Goal: Information Seeking & Learning: Find specific fact

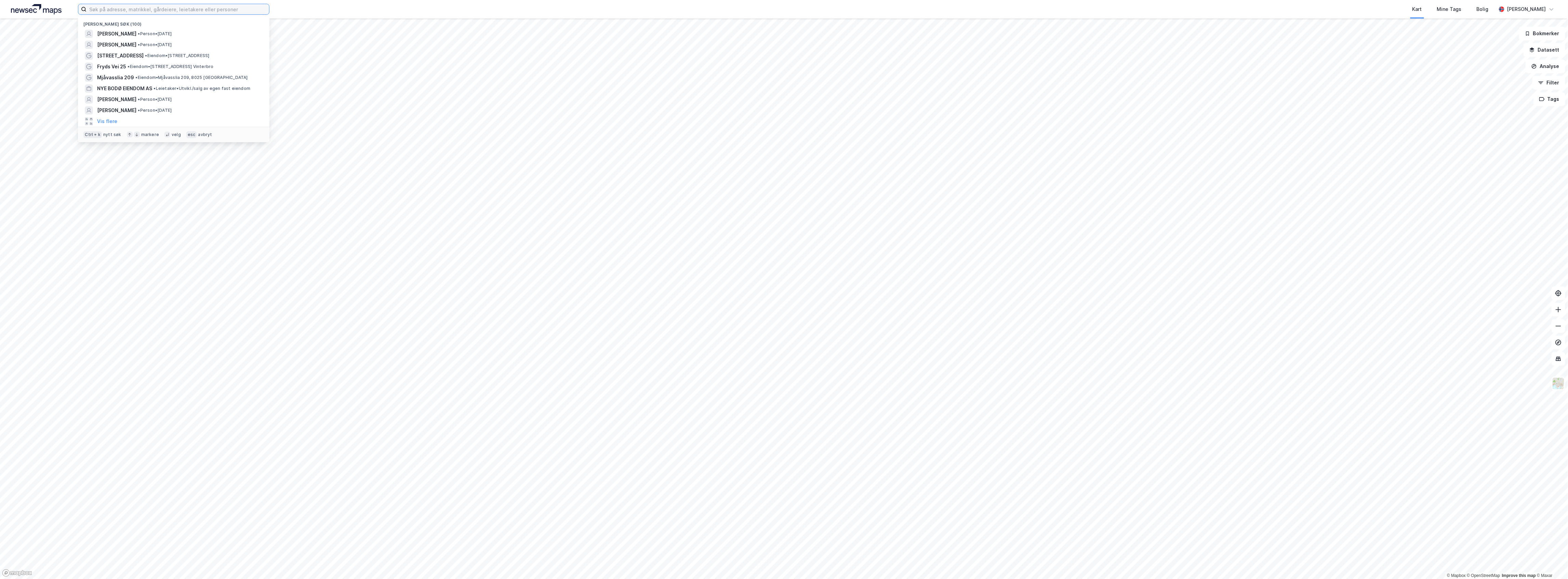
click at [122, 6] on input at bounding box center [178, 9] width 183 height 10
paste input "[PERSON_NAME]"
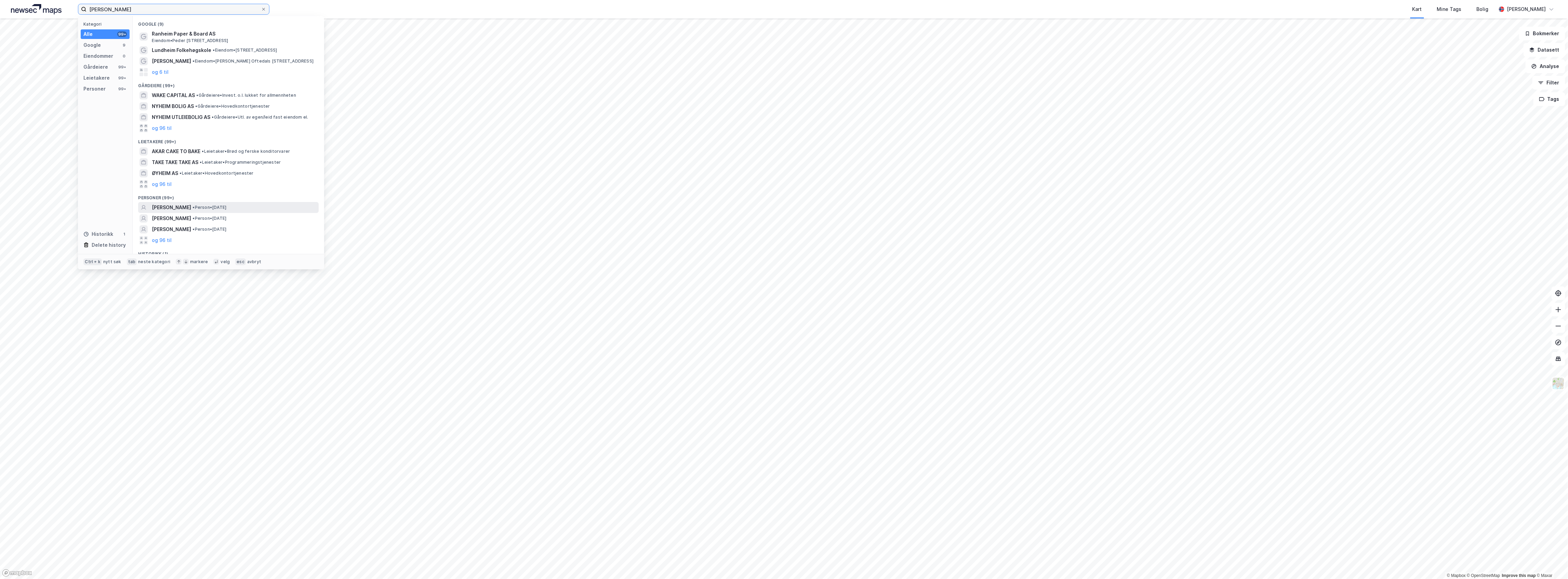
type input "[PERSON_NAME]"
click at [191, 211] on span "[PERSON_NAME]" at bounding box center [171, 207] width 40 height 8
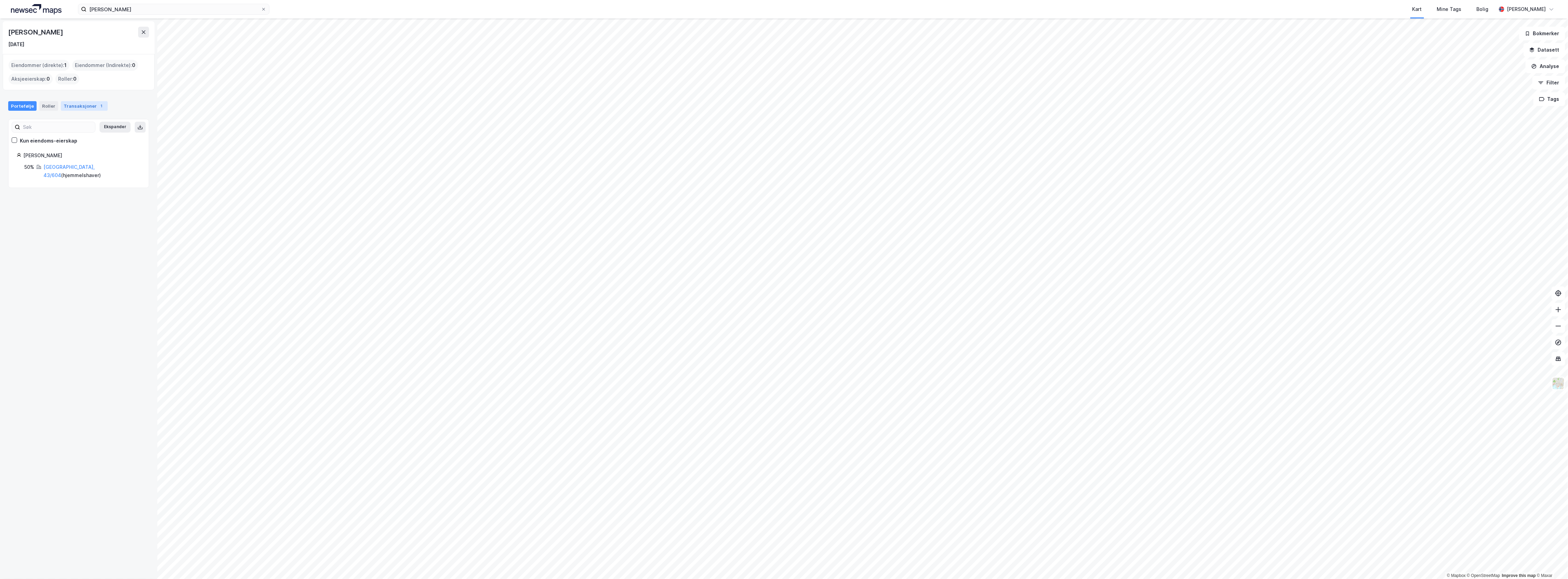
click at [74, 103] on div "Transaksjoner 1" at bounding box center [84, 106] width 47 height 10
click at [18, 109] on div "Portefølje" at bounding box center [22, 106] width 29 height 10
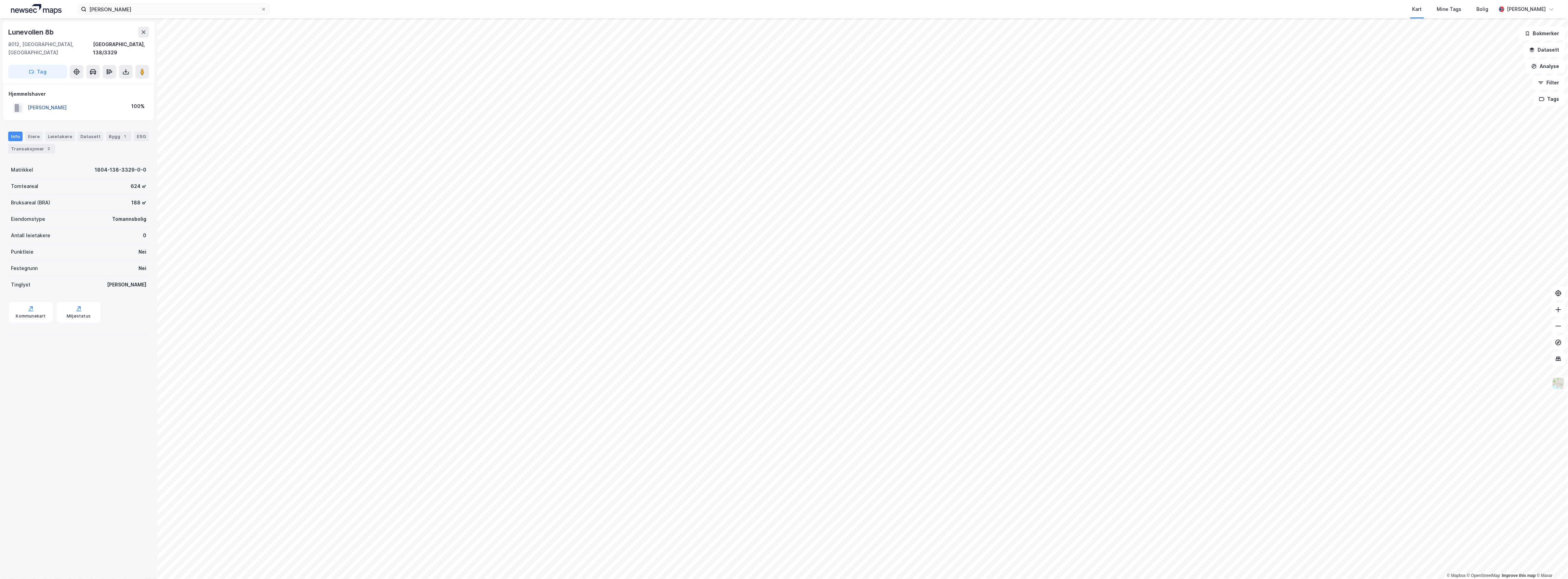
click at [0, 0] on button "[PERSON_NAME]" at bounding box center [0, 0] width 0 height 0
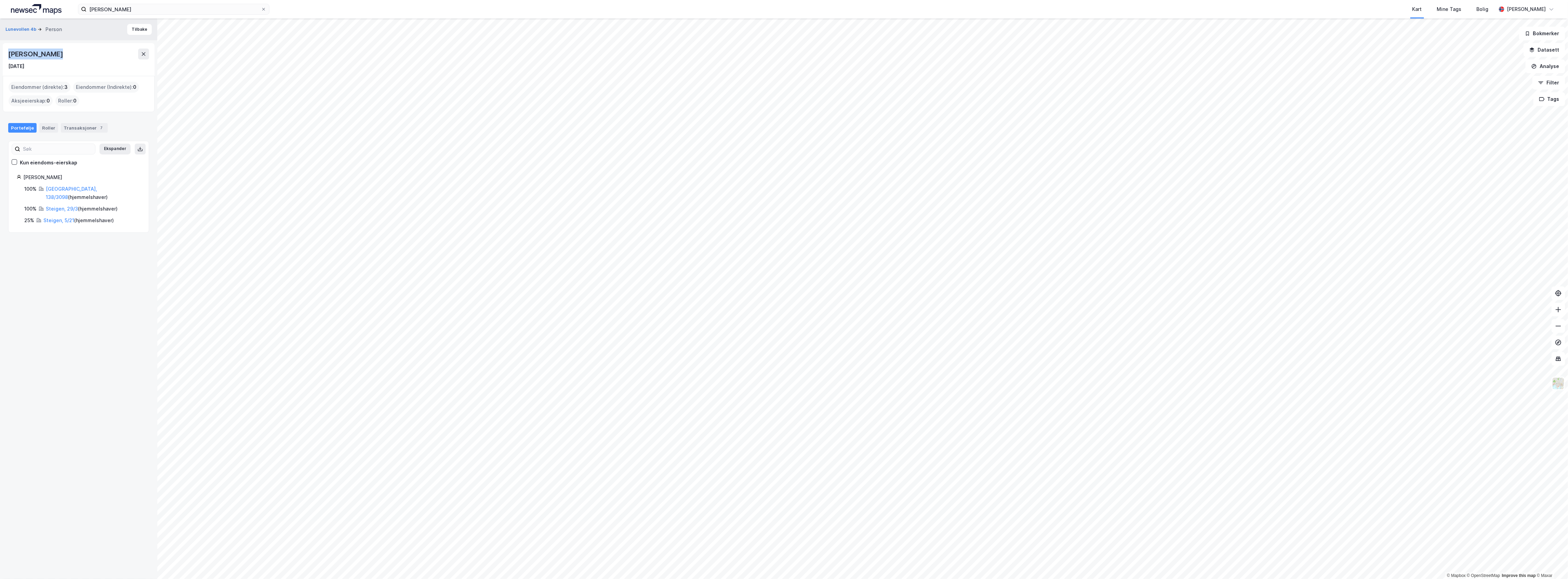
drag, startPoint x: 68, startPoint y: 54, endPoint x: 10, endPoint y: 51, distance: 58.1
click at [10, 51] on div "[PERSON_NAME]" at bounding box center [78, 54] width 141 height 11
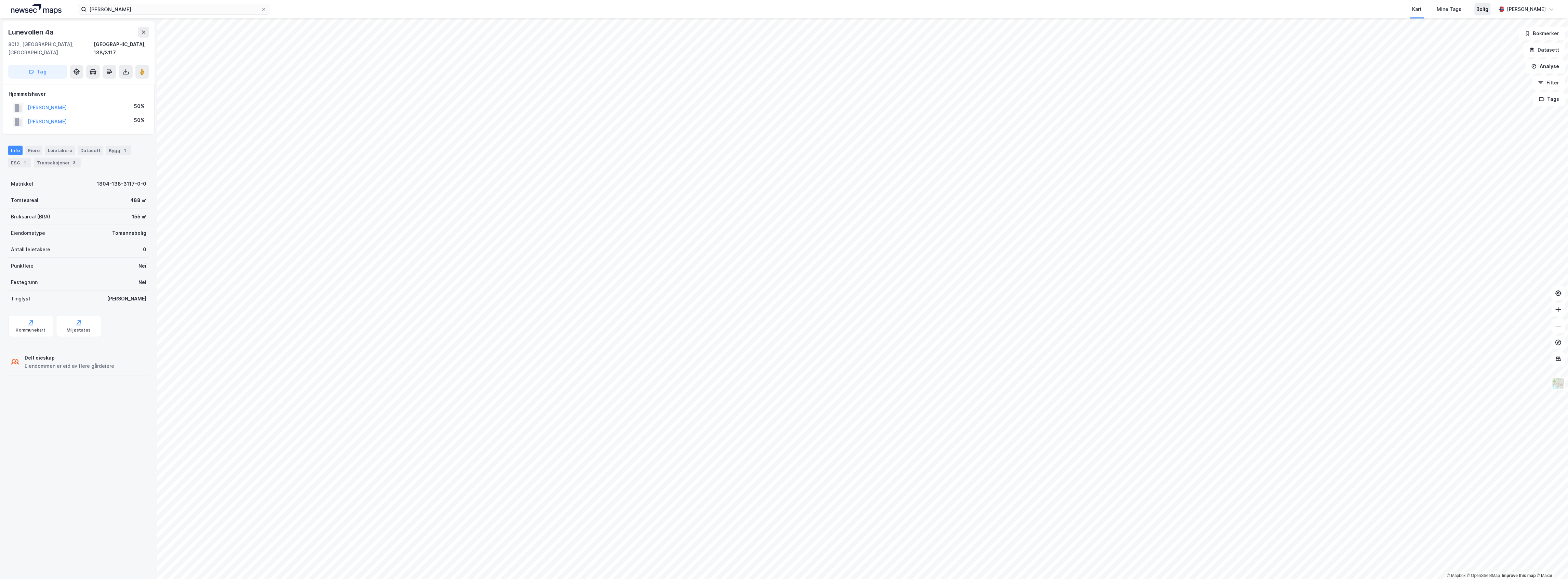
click at [1486, 5] on div "Bolig" at bounding box center [1483, 9] width 12 height 8
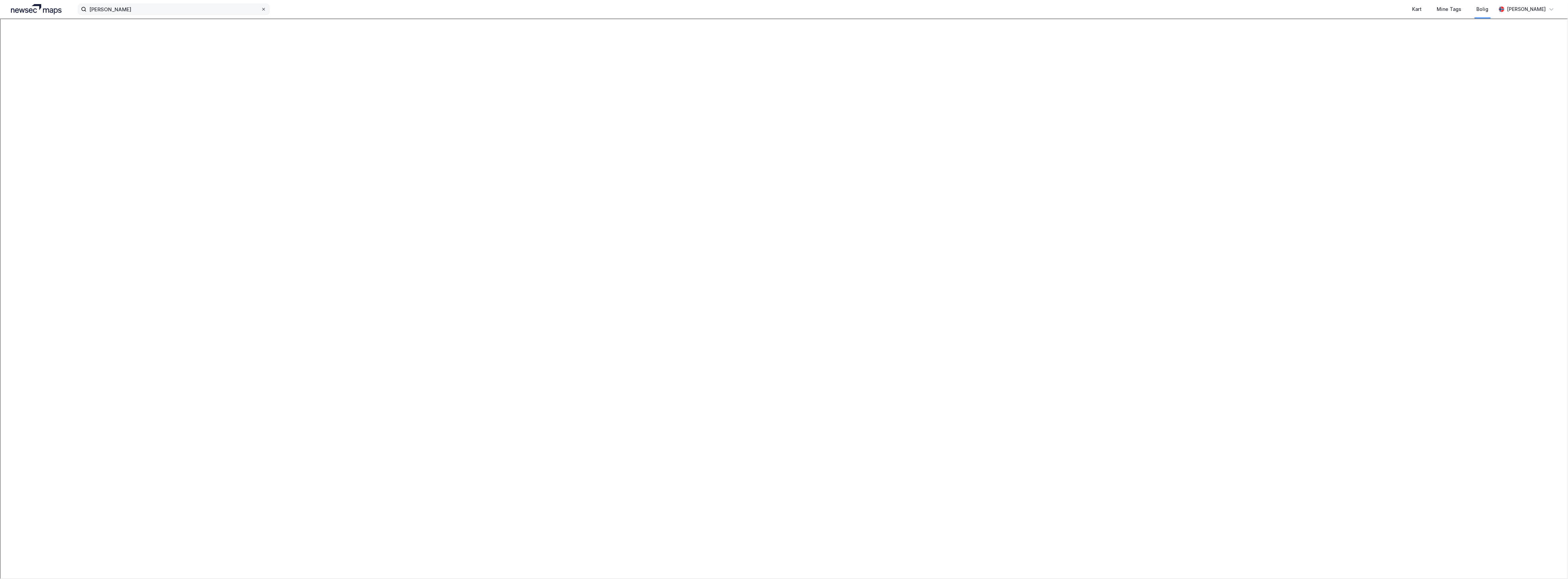
click at [265, 10] on icon at bounding box center [264, 9] width 4 height 4
click at [261, 10] on input "[PERSON_NAME]" at bounding box center [173, 9] width 174 height 10
click at [1488, 8] on div "Bolig" at bounding box center [1483, 9] width 12 height 8
click at [54, 12] on img at bounding box center [36, 9] width 51 height 10
click at [124, 6] on input at bounding box center [178, 9] width 183 height 10
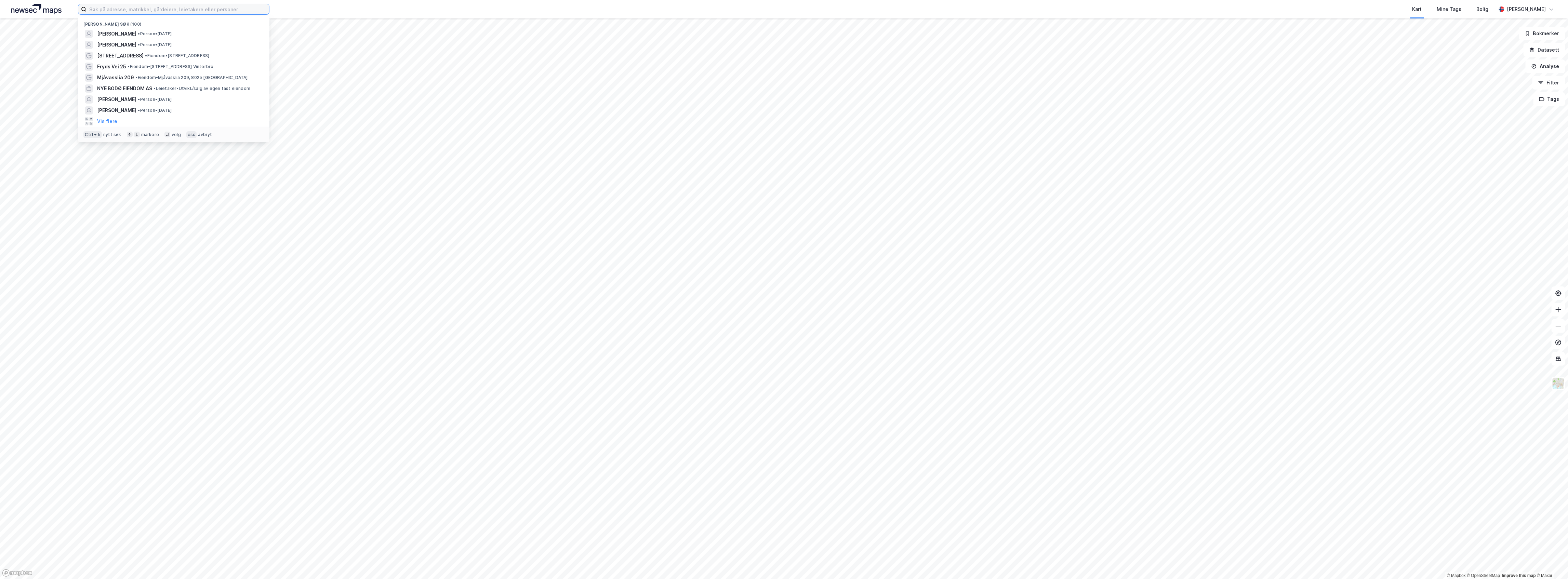
paste input "[PERSON_NAME]"
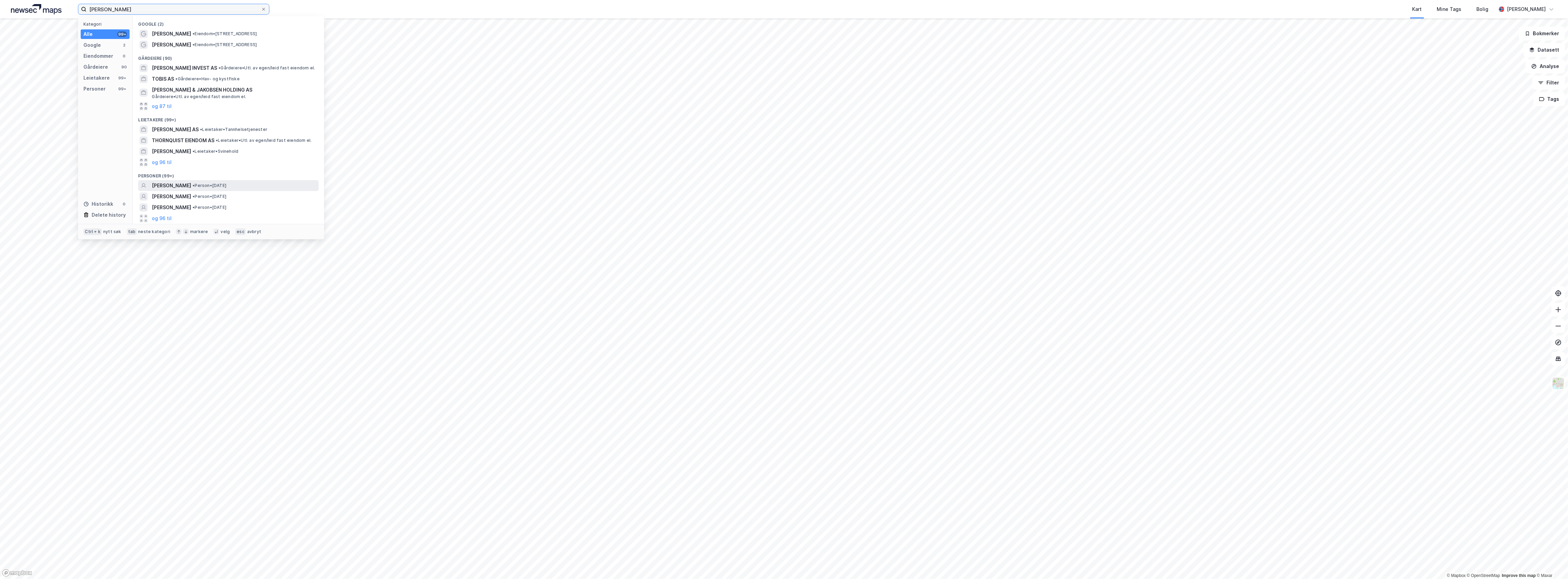
type input "[PERSON_NAME]"
click at [209, 186] on span "• Person • [DATE]" at bounding box center [209, 185] width 34 height 5
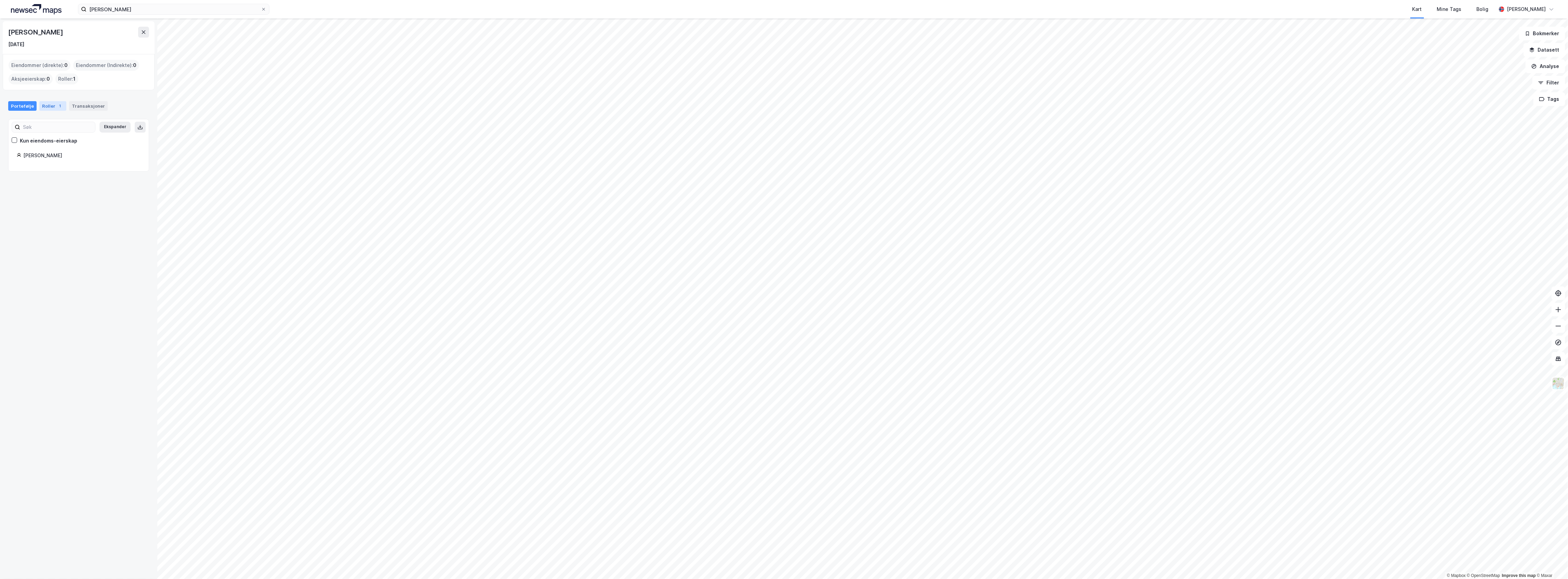
click at [40, 106] on div "Roller 1" at bounding box center [53, 106] width 27 height 10
click at [18, 106] on div "Portefølje" at bounding box center [22, 106] width 29 height 10
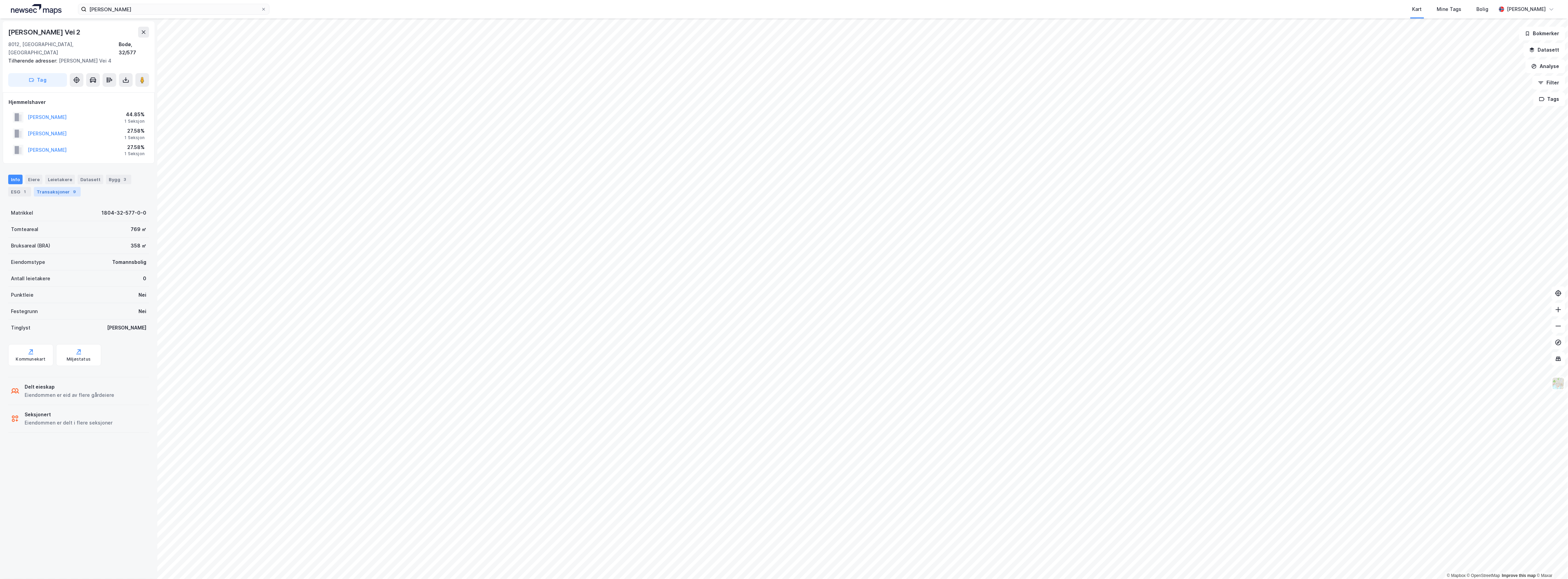
click at [60, 188] on div "Transaksjoner 9" at bounding box center [57, 192] width 47 height 10
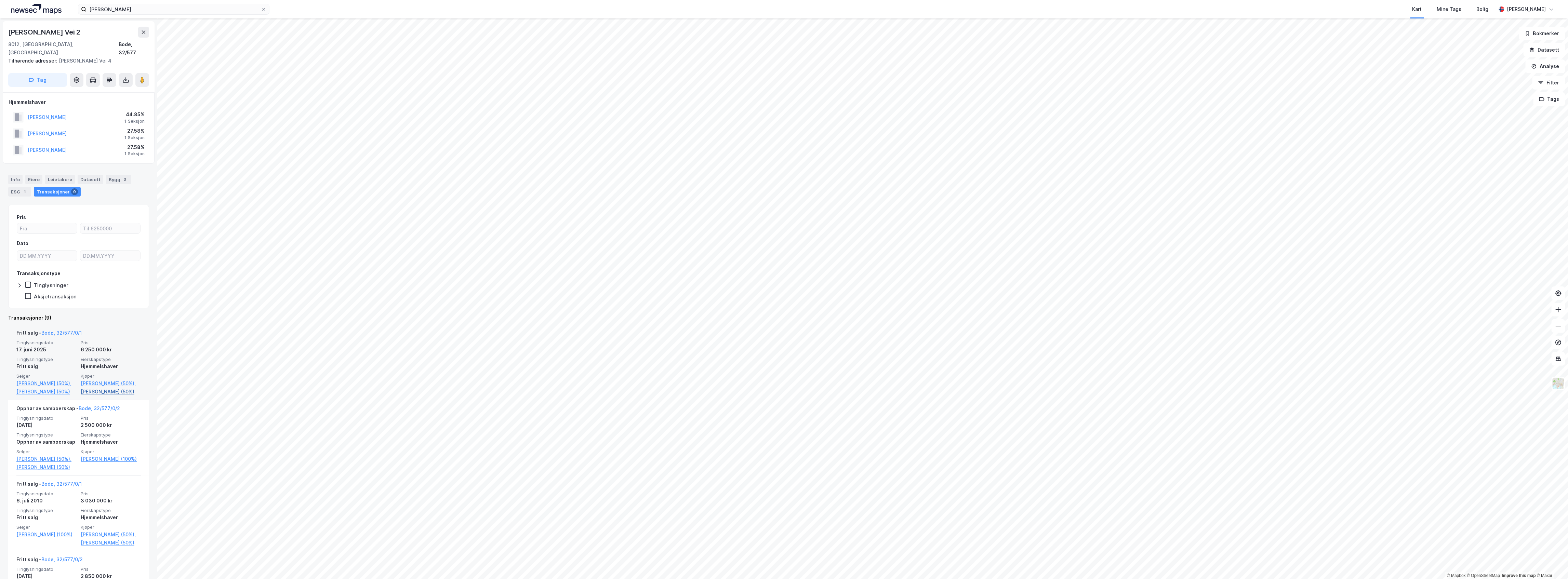
click at [95, 392] on link "[PERSON_NAME] (50%)" at bounding box center [111, 391] width 60 height 8
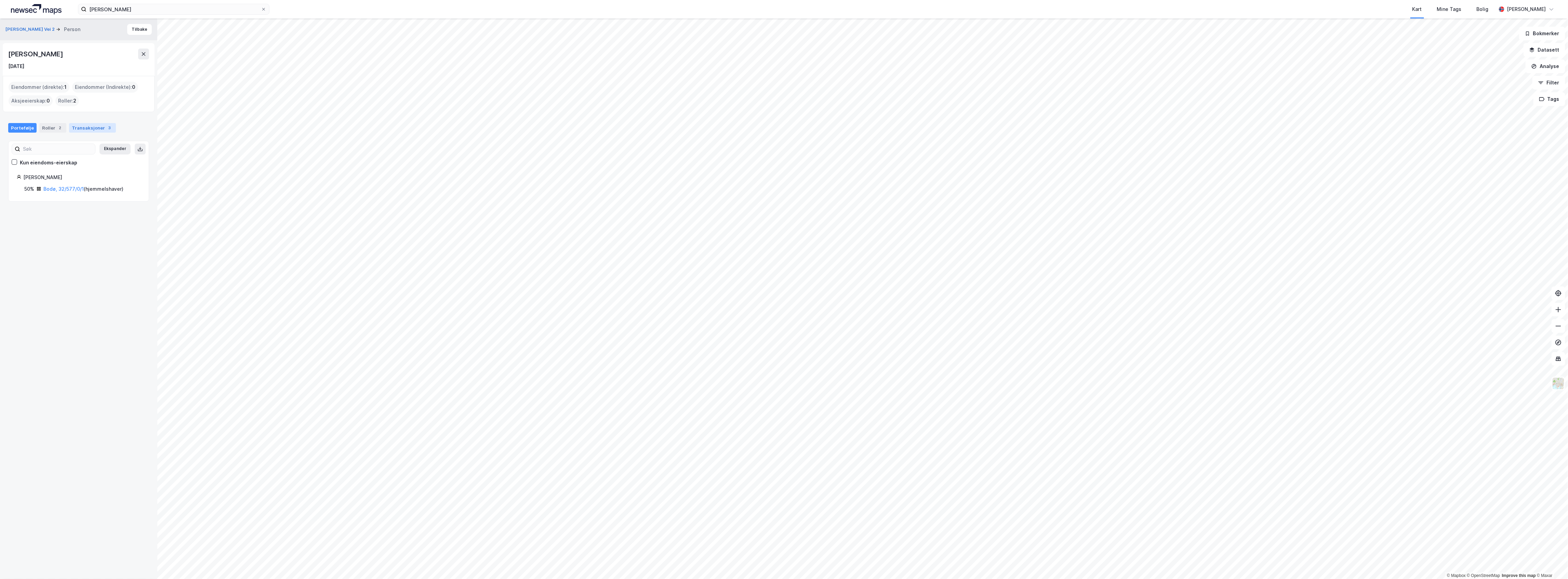
click at [79, 127] on div "Transaksjoner 3" at bounding box center [92, 128] width 47 height 10
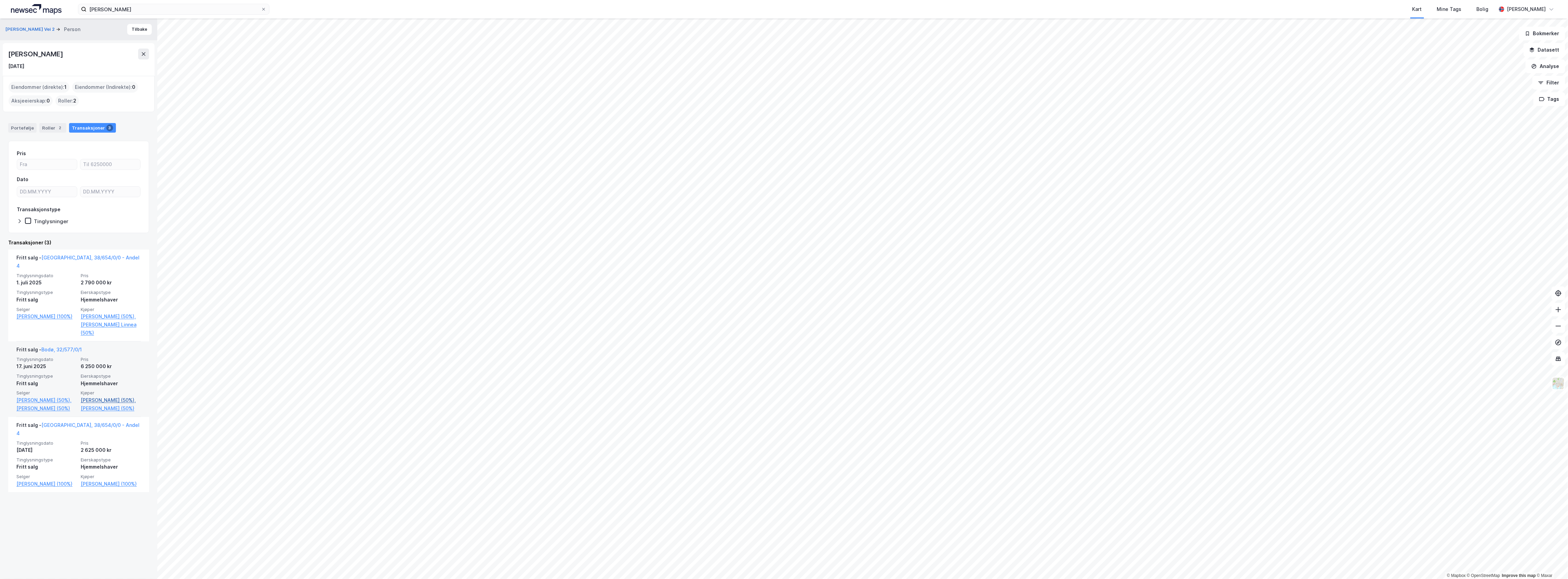
click at [98, 401] on link "[PERSON_NAME] (50%)," at bounding box center [111, 400] width 60 height 8
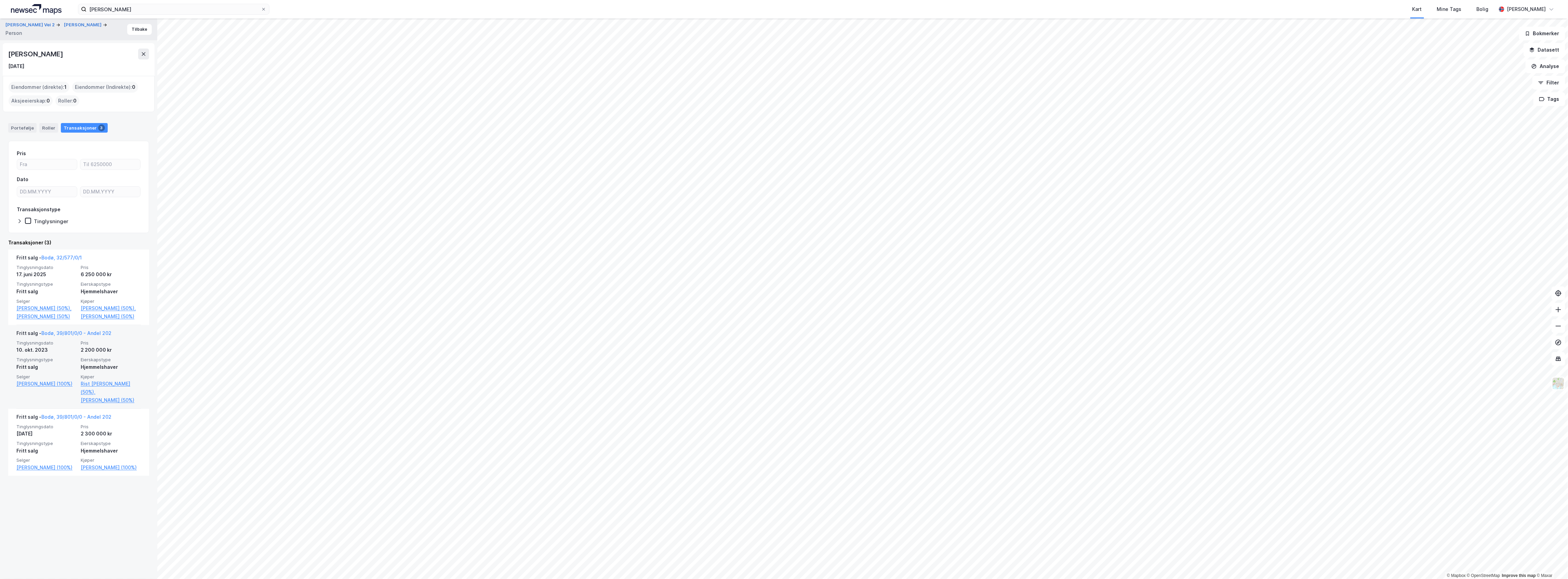
drag, startPoint x: 71, startPoint y: 54, endPoint x: 4, endPoint y: 54, distance: 67.0
click at [2, 54] on div "[PERSON_NAME] Vei 2 [PERSON_NAME] T Person Tilbake [PERSON_NAME] [DATE] Eiendom…" at bounding box center [79, 298] width 157 height 560
click at [32, 57] on div "[PERSON_NAME]" at bounding box center [36, 54] width 56 height 11
drag, startPoint x: 74, startPoint y: 57, endPoint x: 4, endPoint y: 57, distance: 70.0
click at [4, 57] on div "[PERSON_NAME] [DATE]" at bounding box center [78, 60] width 152 height 33
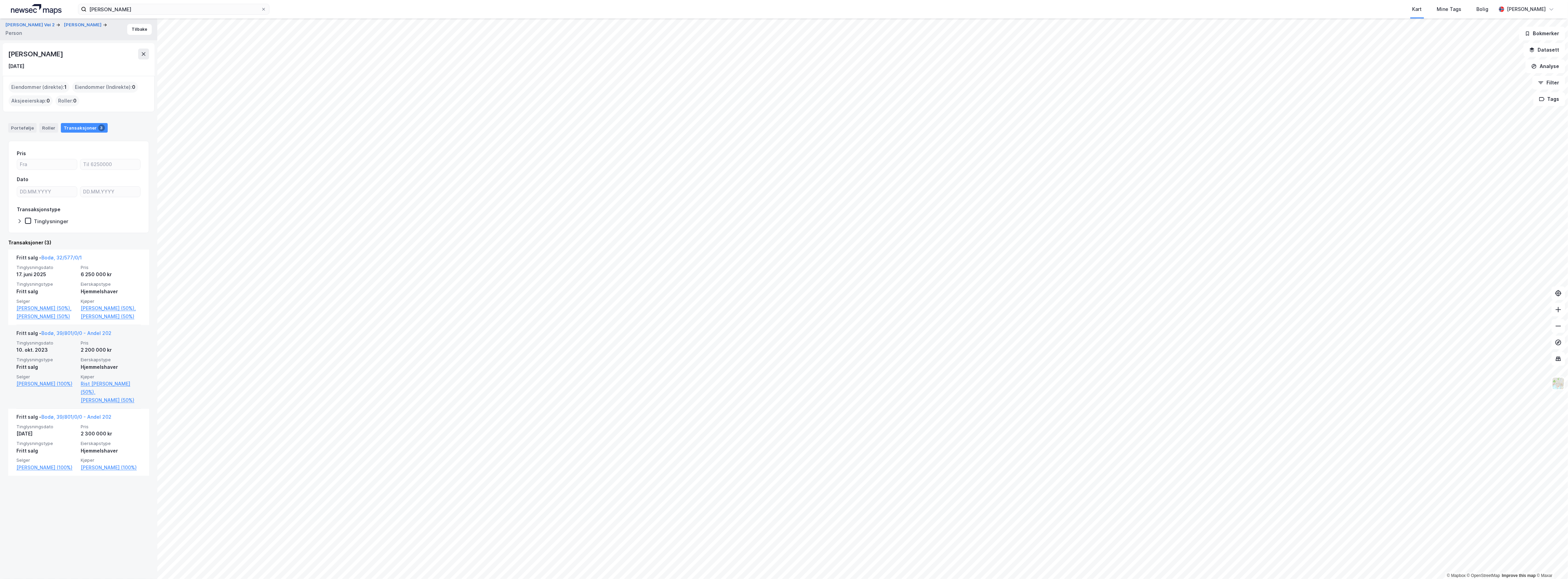
copy div "[PERSON_NAME]"
click at [52, 257] on link "Bodø, 32/577/0/1" at bounding box center [61, 257] width 40 height 6
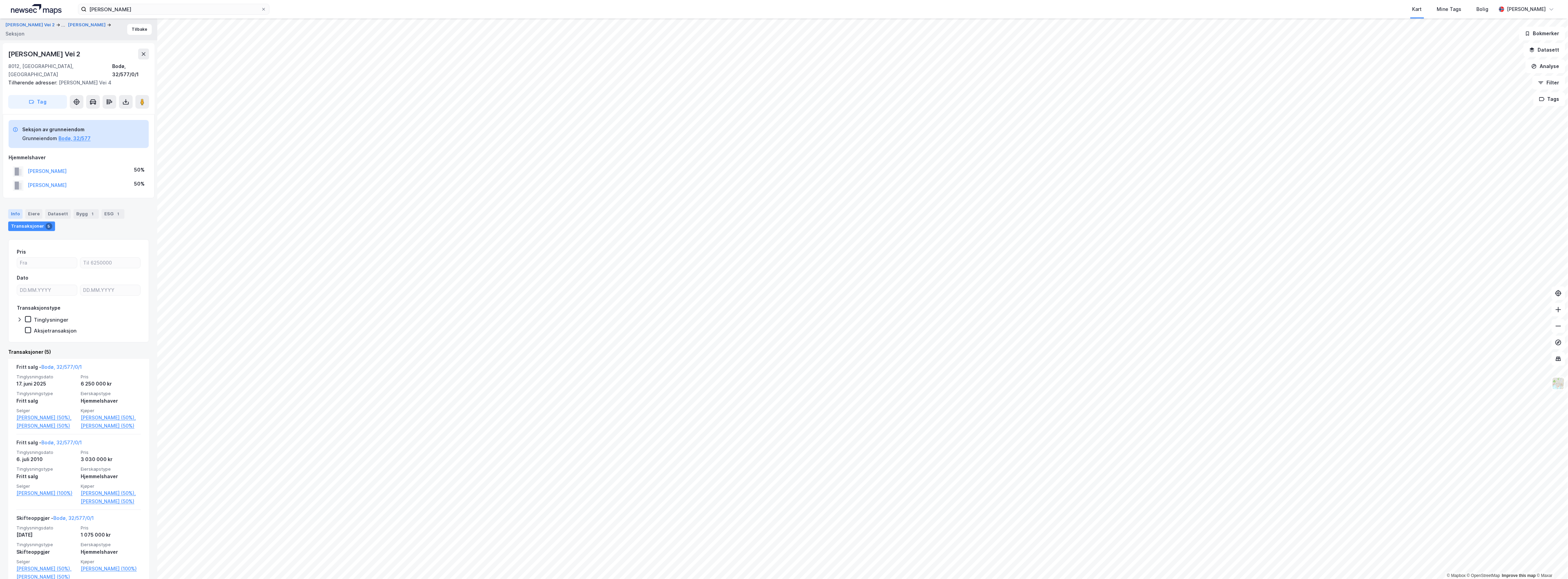
click at [18, 209] on div "Info" at bounding box center [15, 214] width 15 height 10
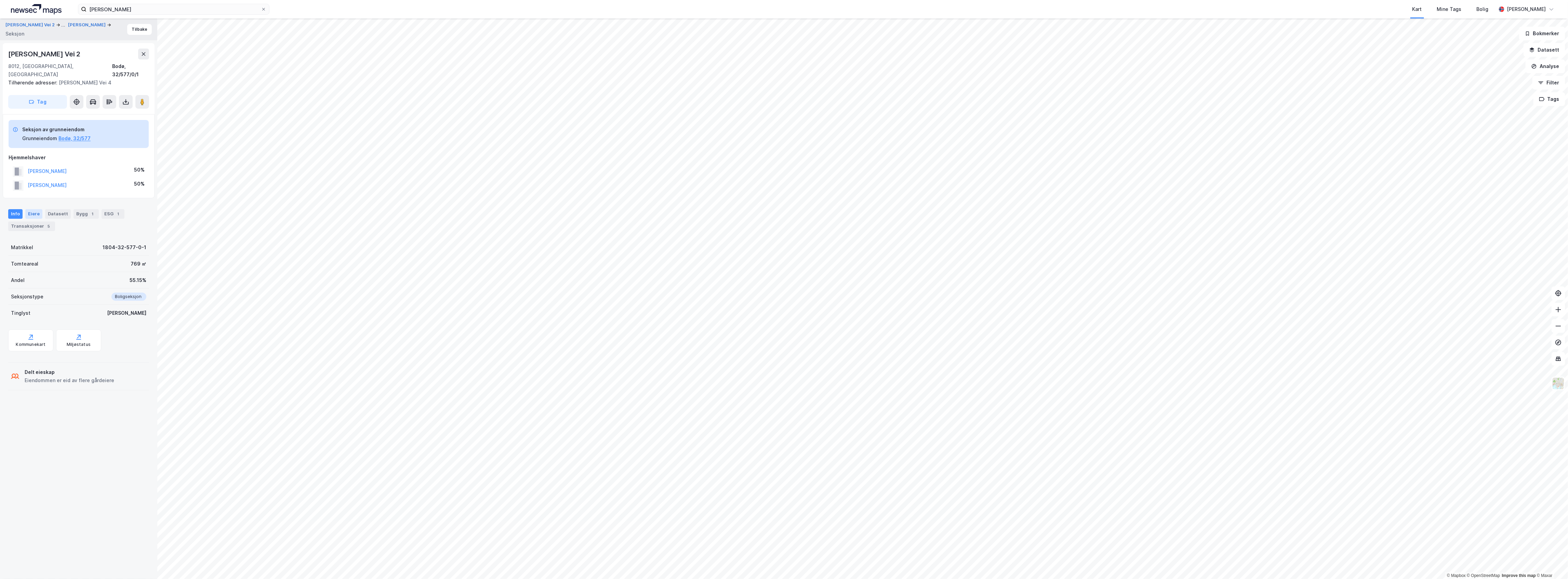
click at [32, 209] on div "Eiere" at bounding box center [34, 214] width 17 height 10
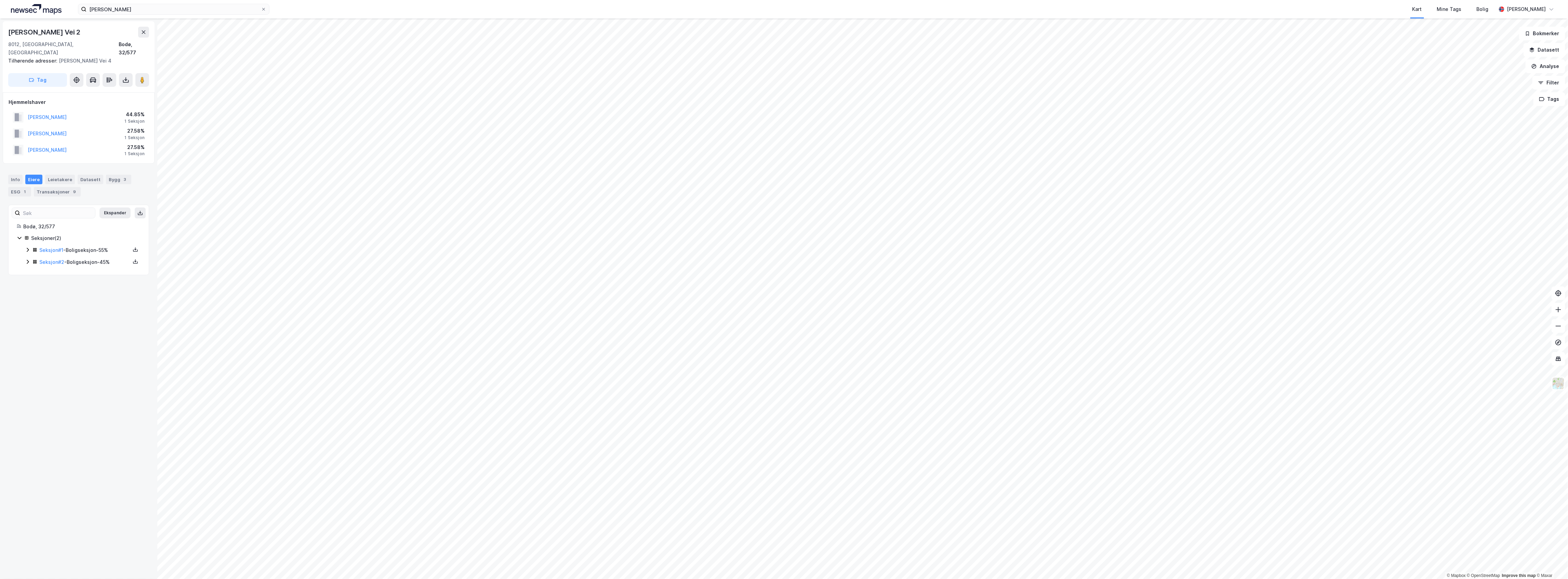
click at [27, 259] on icon at bounding box center [27, 262] width 5 height 5
click at [26, 247] on icon at bounding box center [27, 249] width 5 height 5
click at [76, 187] on div "Transaksjoner 9" at bounding box center [57, 192] width 47 height 10
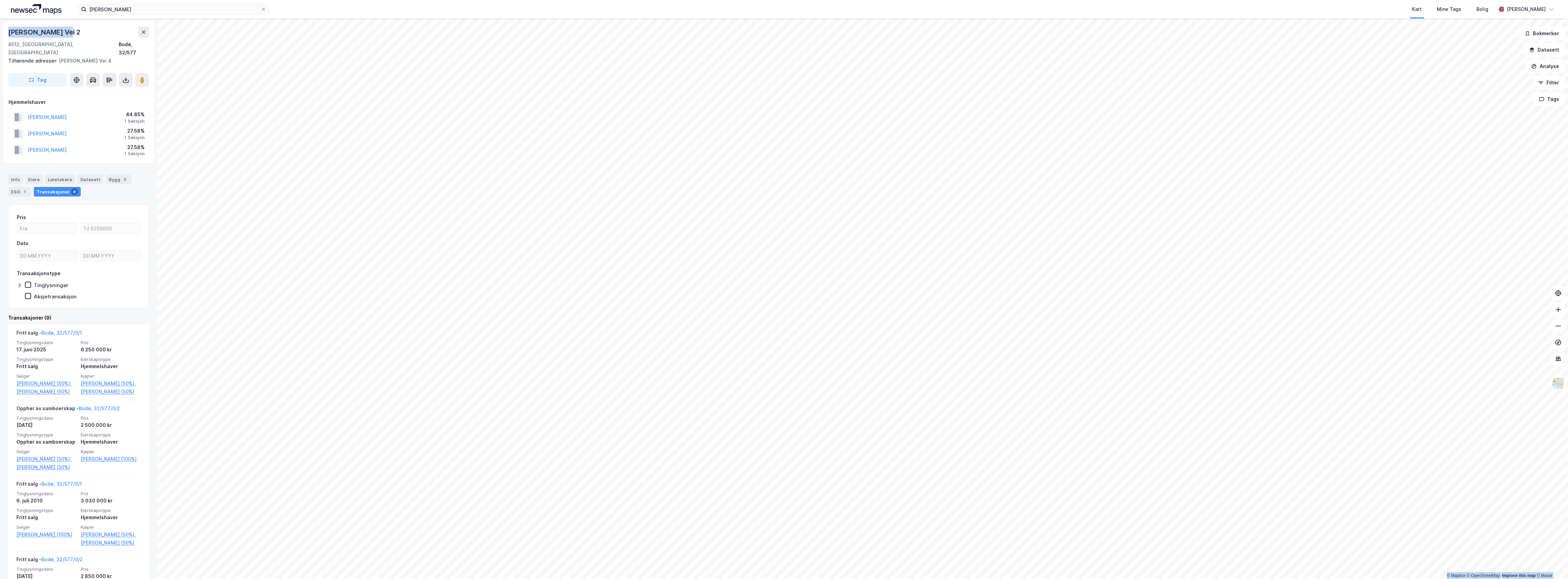
drag, startPoint x: 65, startPoint y: 32, endPoint x: -20, endPoint y: 92, distance: 104.0
click at [0, 92] on html "[PERSON_NAME] Kart Mine Tags Bolig [PERSON_NAME] © Mapbox © OpenStreetMap Impro…" at bounding box center [784, 290] width 1568 height 579
copy div "© Mapbox © OpenStreetMap Improve this map © [PERSON_NAME] Vei 2"
click at [141, 77] on icon at bounding box center [142, 80] width 7 height 7
